Goal: Transaction & Acquisition: Download file/media

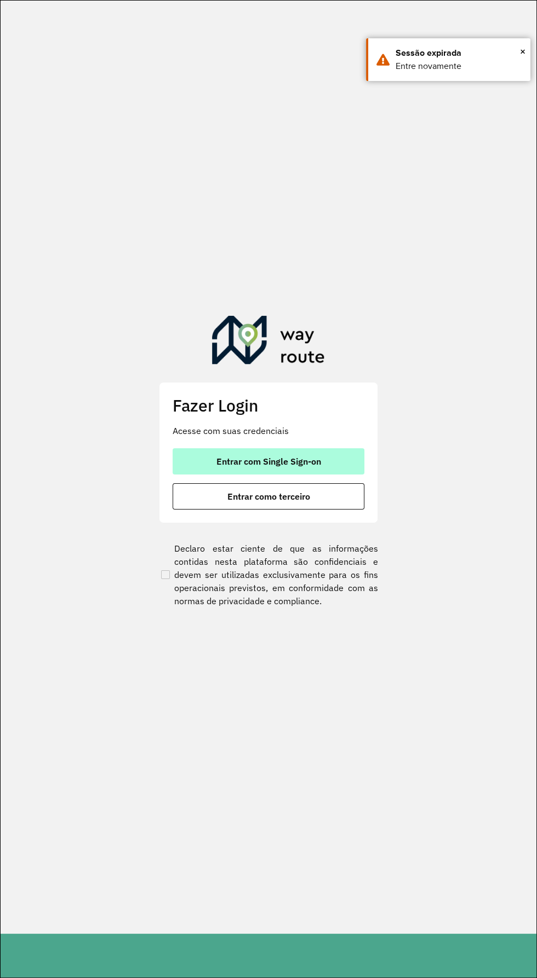
click at [340, 469] on button "Entrar com Single Sign-on" at bounding box center [268, 461] width 192 height 26
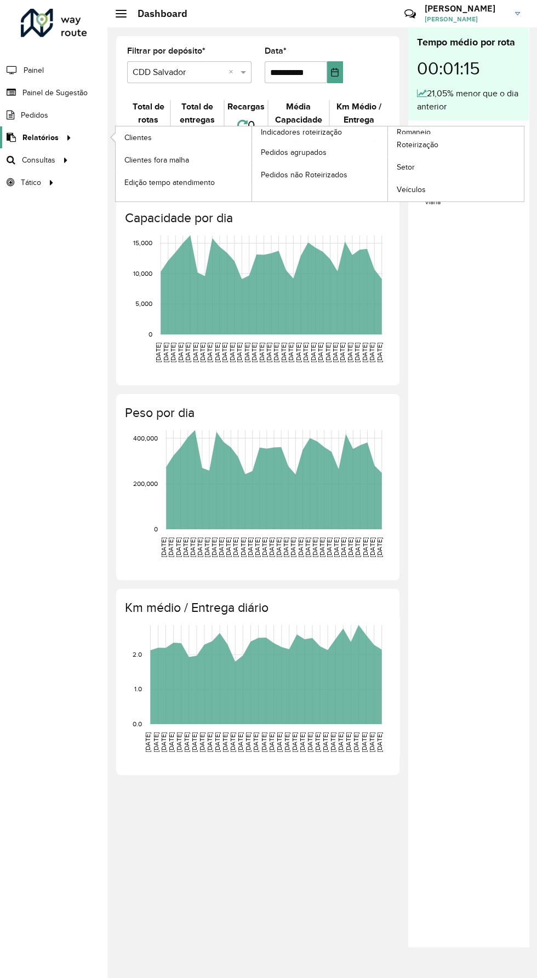
click at [28, 138] on span "Relatórios" at bounding box center [40, 137] width 36 height 11
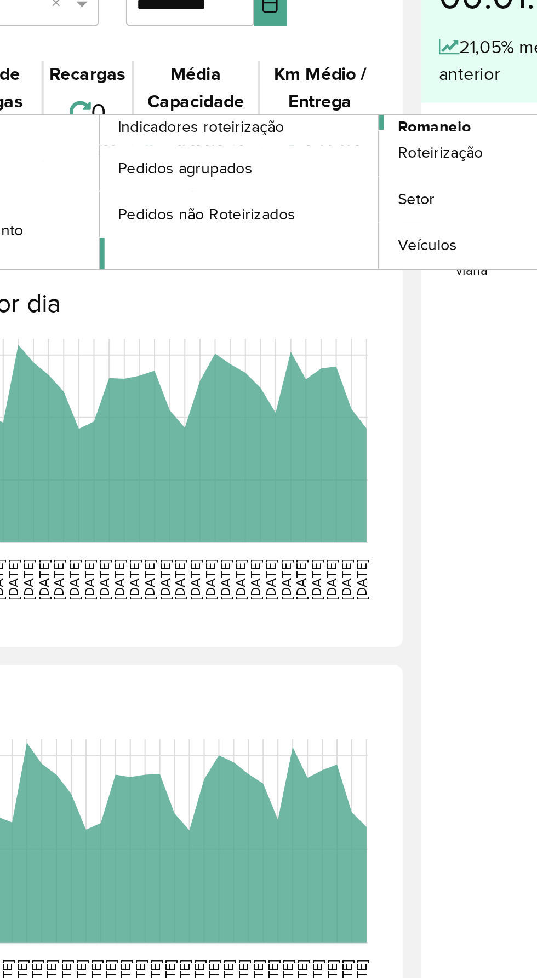
click at [427, 128] on span "Romaneio" at bounding box center [414, 131] width 36 height 11
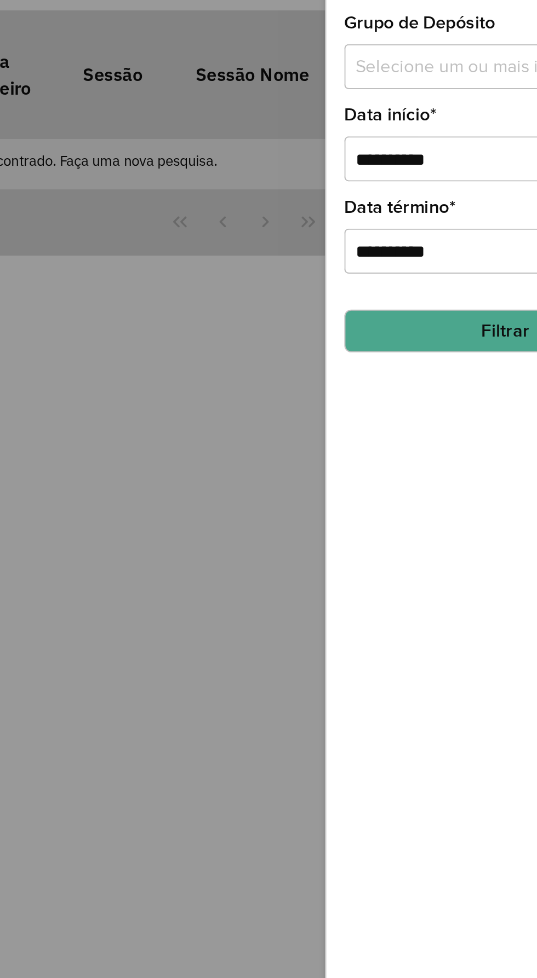
click at [429, 103] on input "text" at bounding box center [443, 103] width 140 height 13
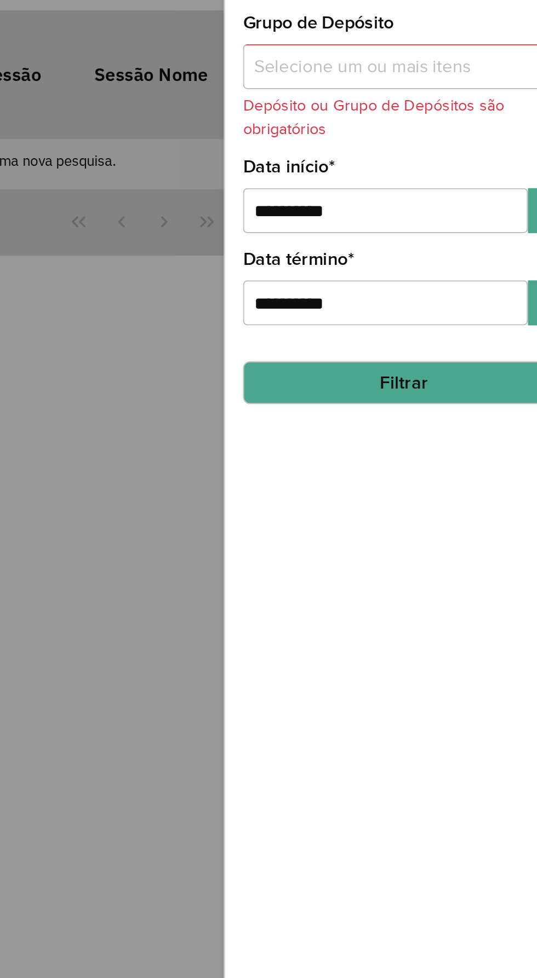
click at [453, 251] on button "Filtrar" at bounding box center [449, 256] width 157 height 21
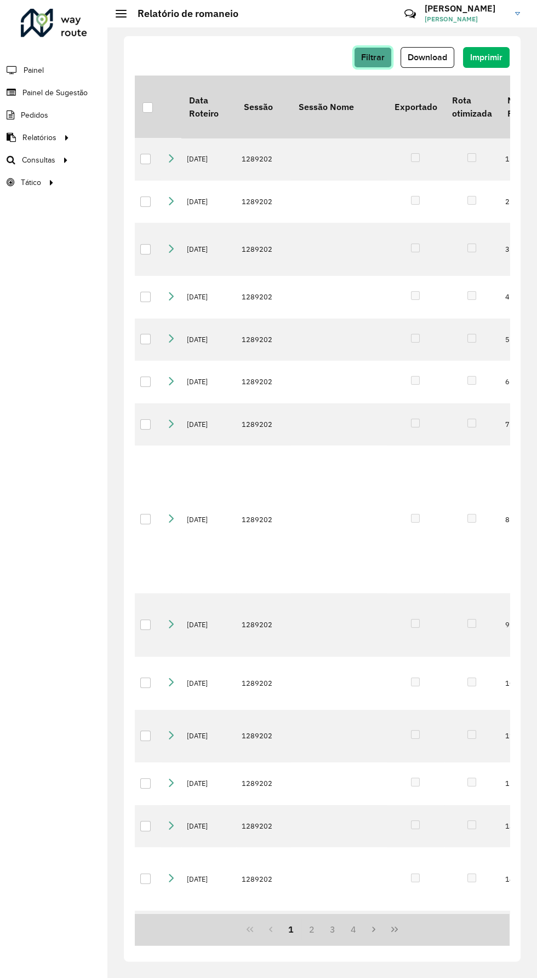
click at [382, 51] on button "Filtrar" at bounding box center [373, 57] width 38 height 21
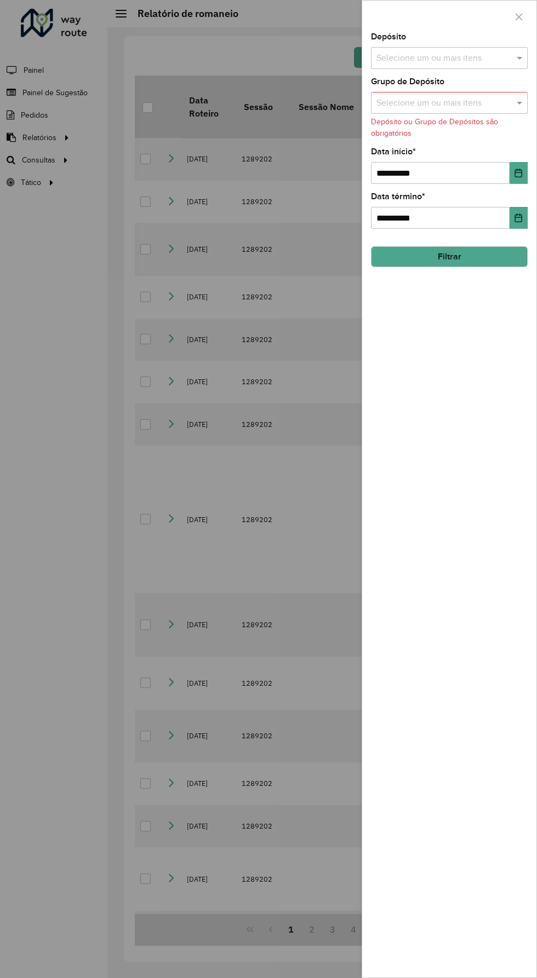
click at [466, 55] on input "text" at bounding box center [443, 58] width 140 height 13
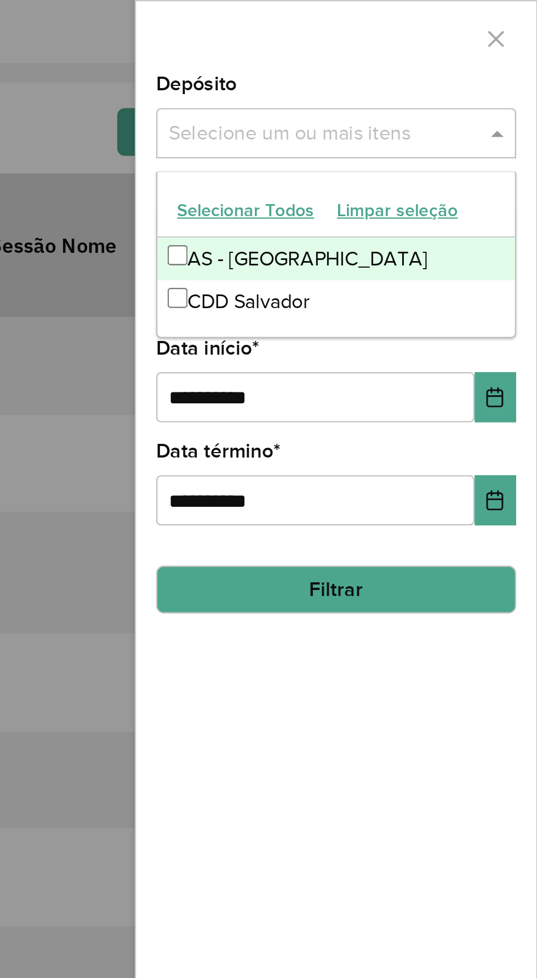
click at [451, 130] on div "CDD Salvador" at bounding box center [449, 131] width 156 height 19
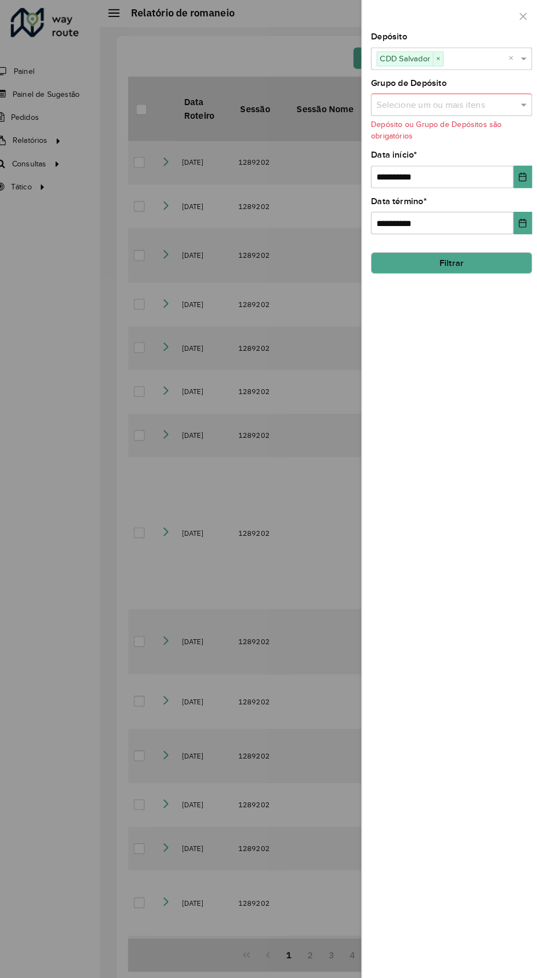
click at [483, 246] on button "Filtrar" at bounding box center [449, 256] width 157 height 21
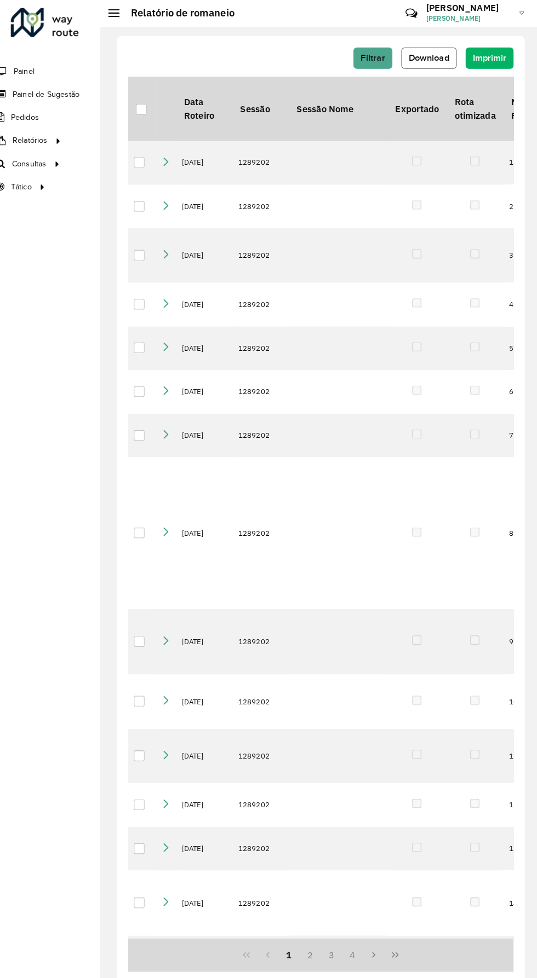
click at [444, 67] on button "Download" at bounding box center [427, 57] width 54 height 21
